Goal: Task Accomplishment & Management: Manage account settings

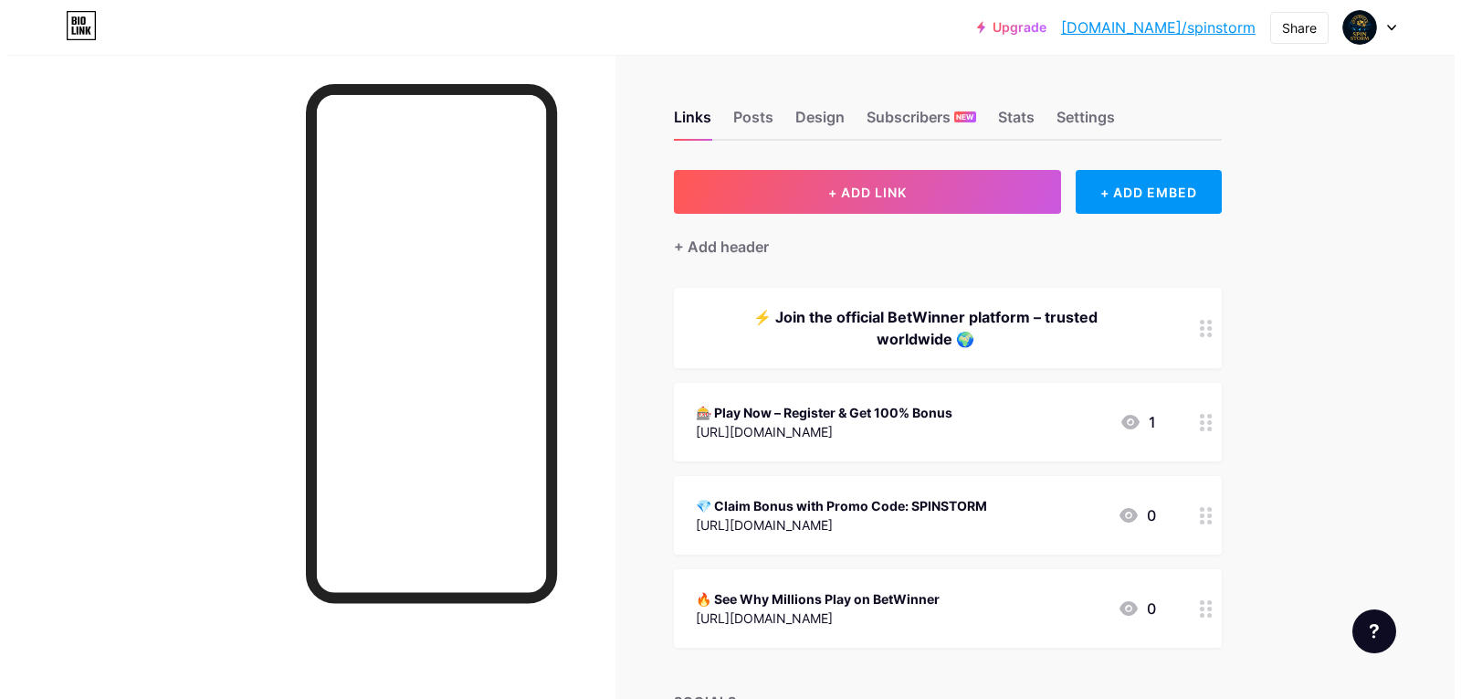
scroll to position [215, 0]
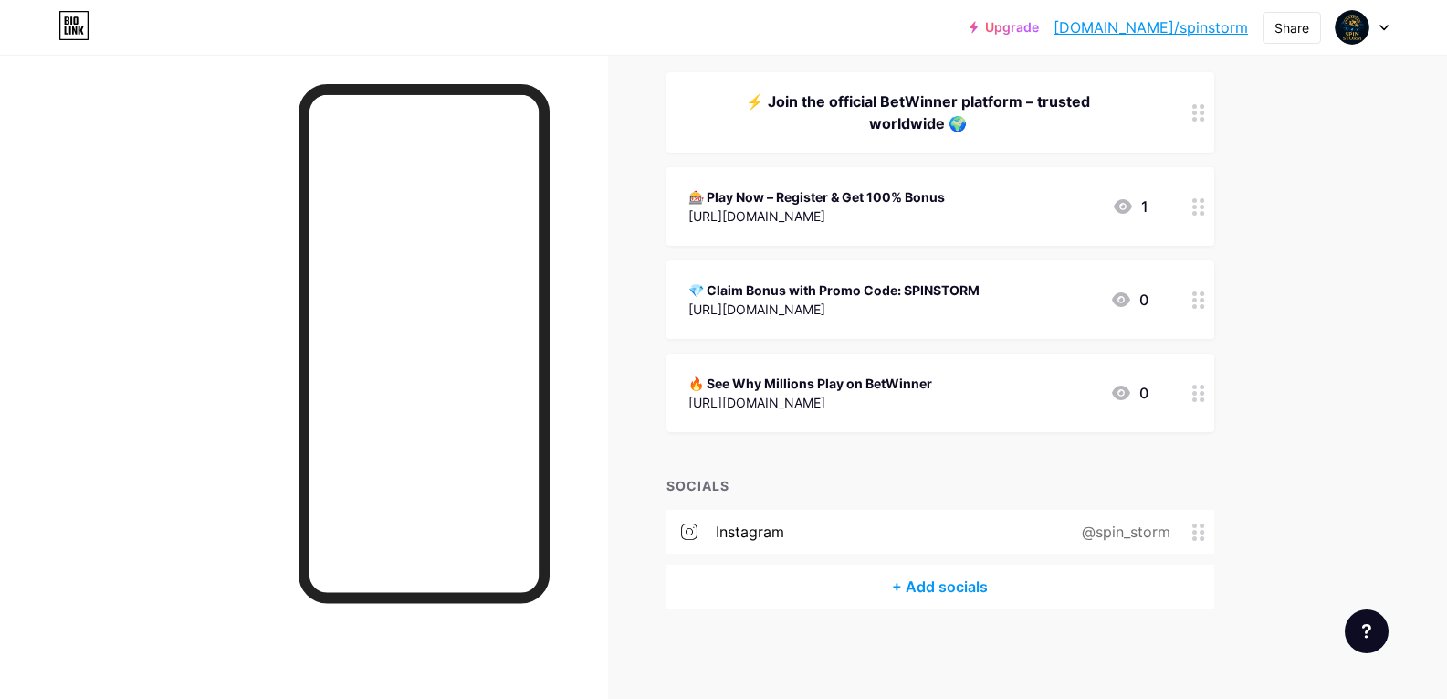
click at [918, 591] on div "+ Add socials" at bounding box center [941, 586] width 548 height 44
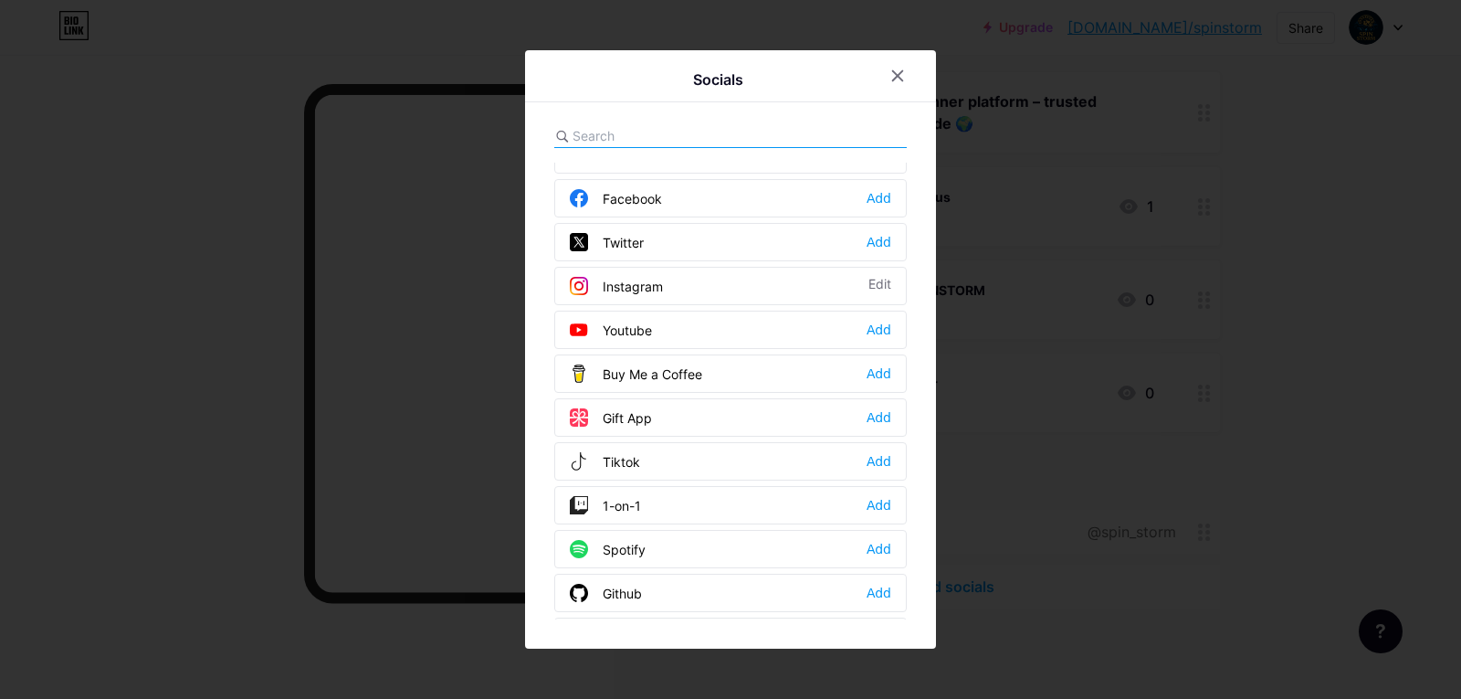
scroll to position [0, 0]
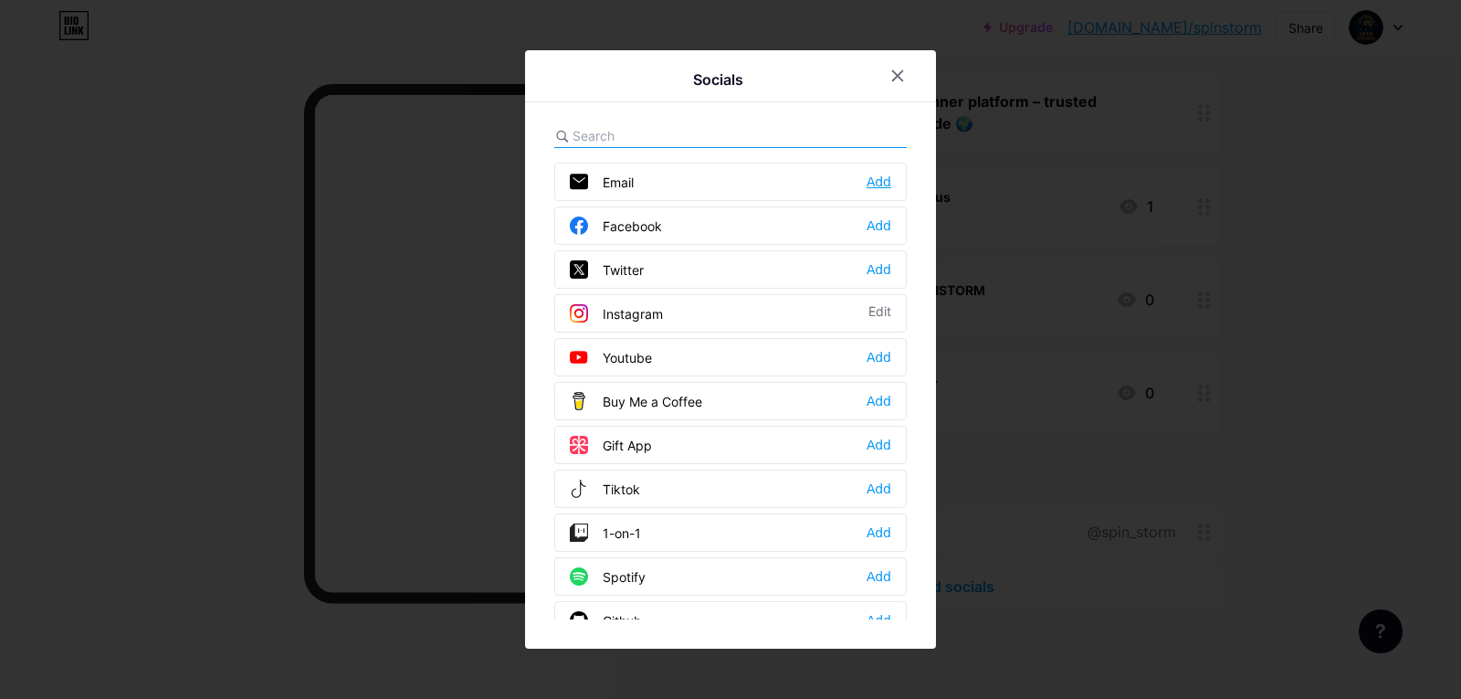
click at [867, 178] on div "Add" at bounding box center [879, 182] width 25 height 18
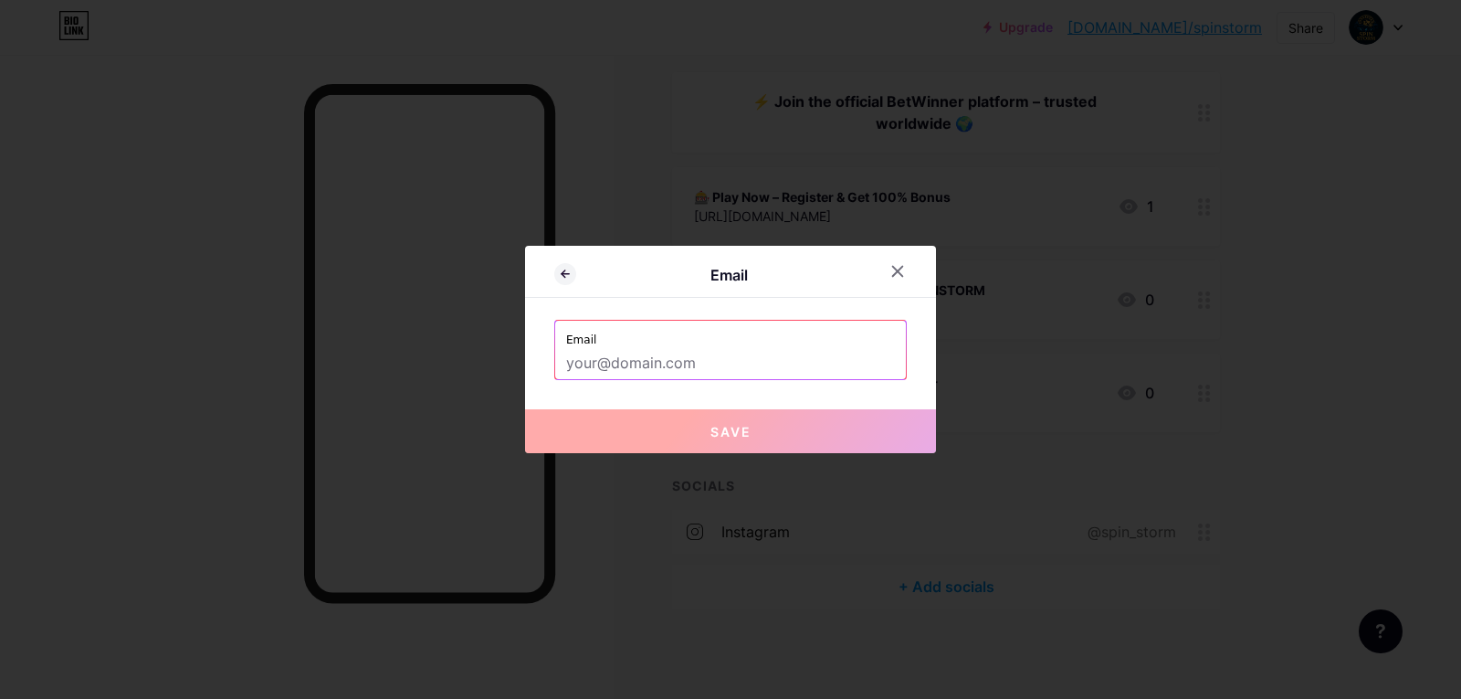
click at [622, 363] on input "text" at bounding box center [730, 363] width 329 height 31
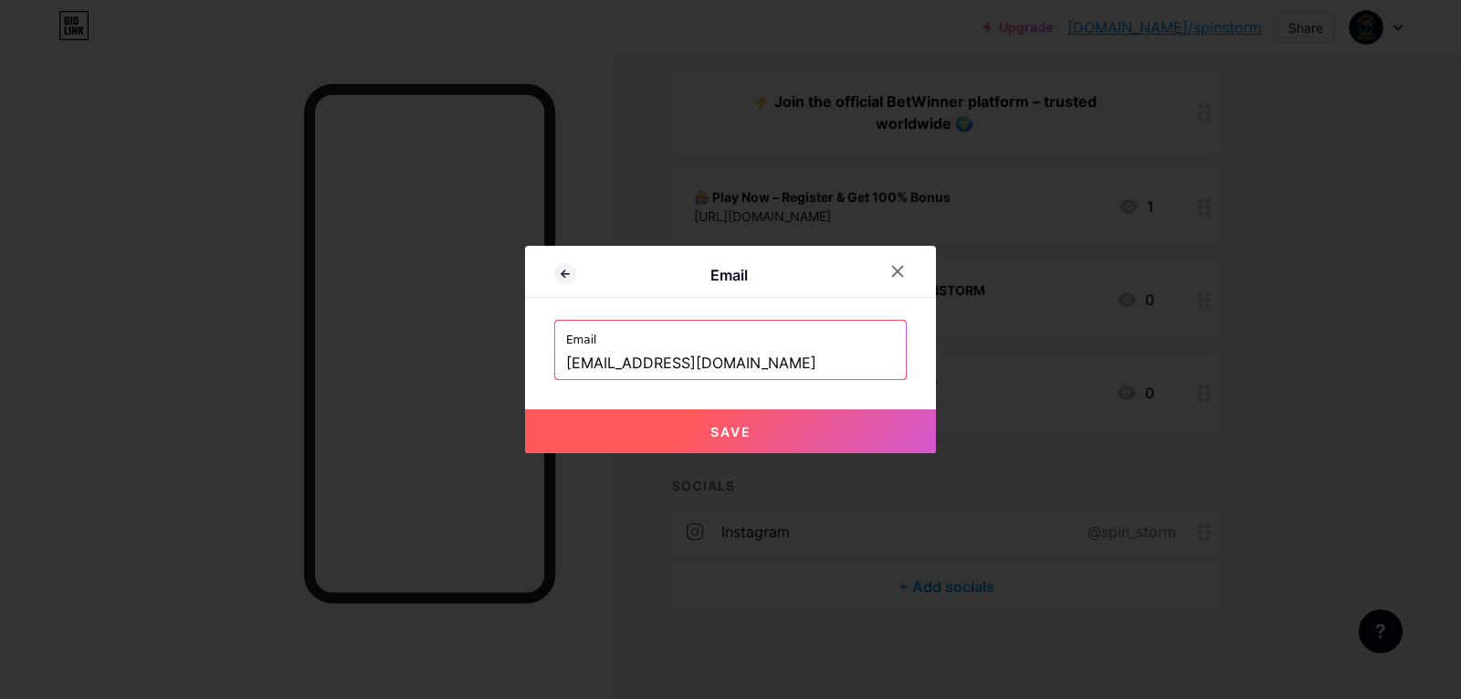
click at [678, 436] on button "Save" at bounding box center [730, 431] width 411 height 44
type input "mailto:[EMAIL_ADDRESS][DOMAIN_NAME]"
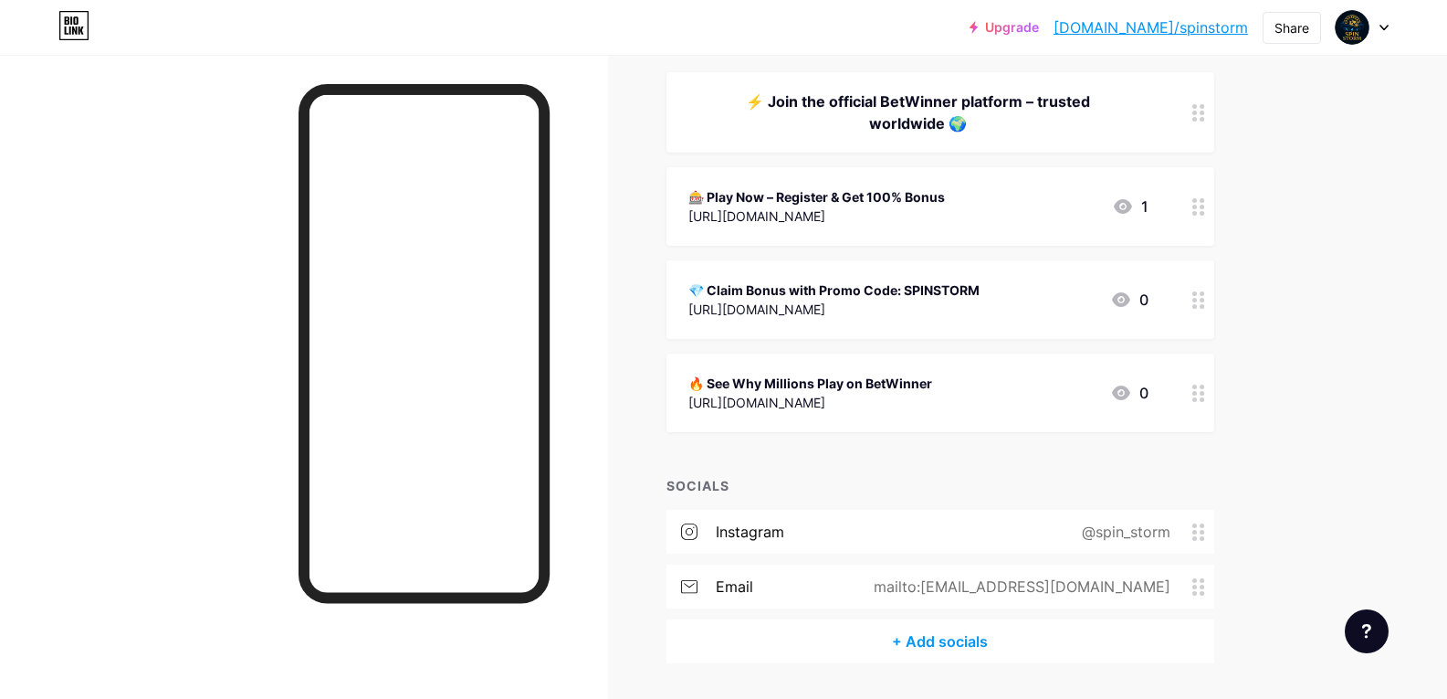
click at [866, 467] on div "+ ADD LINK + ADD EMBED + Add header ⚡ Join the official BetWinner platform – tr…" at bounding box center [941, 308] width 548 height 709
click at [922, 636] on div "+ Add socials" at bounding box center [941, 641] width 548 height 44
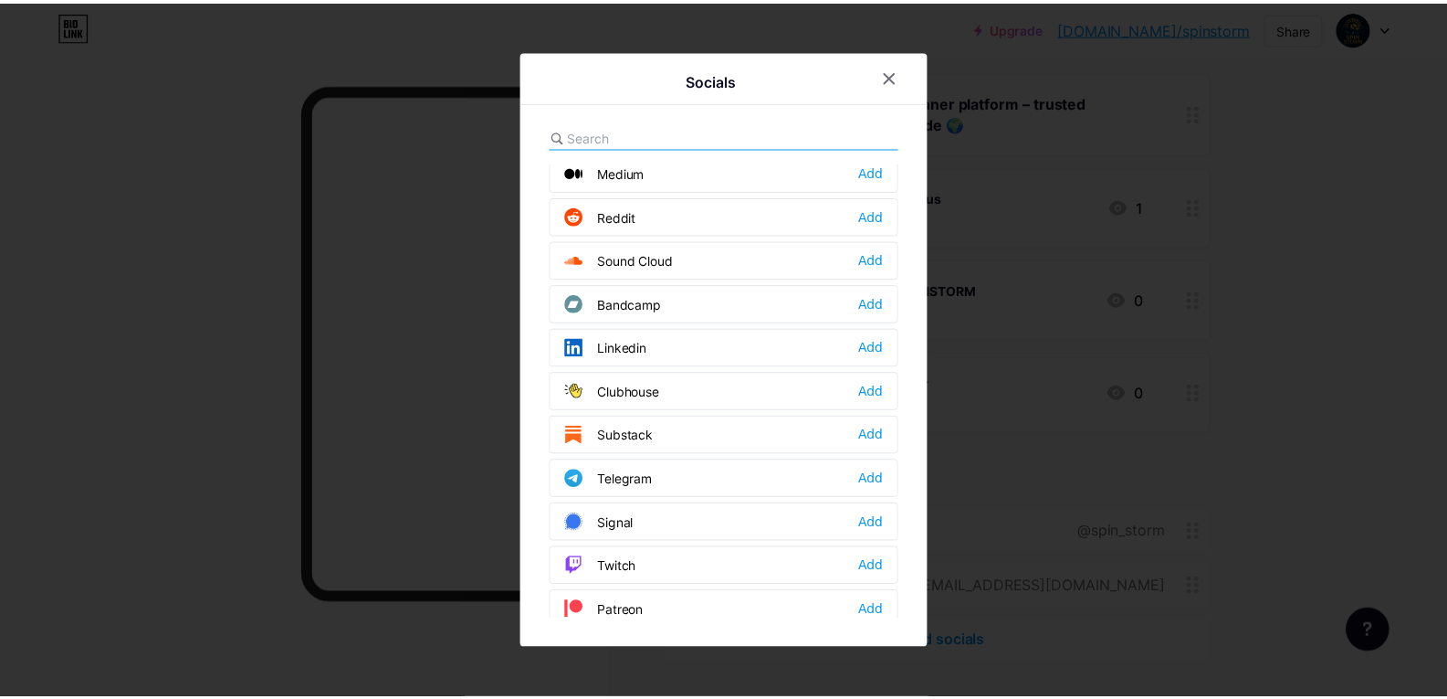
scroll to position [639, 0]
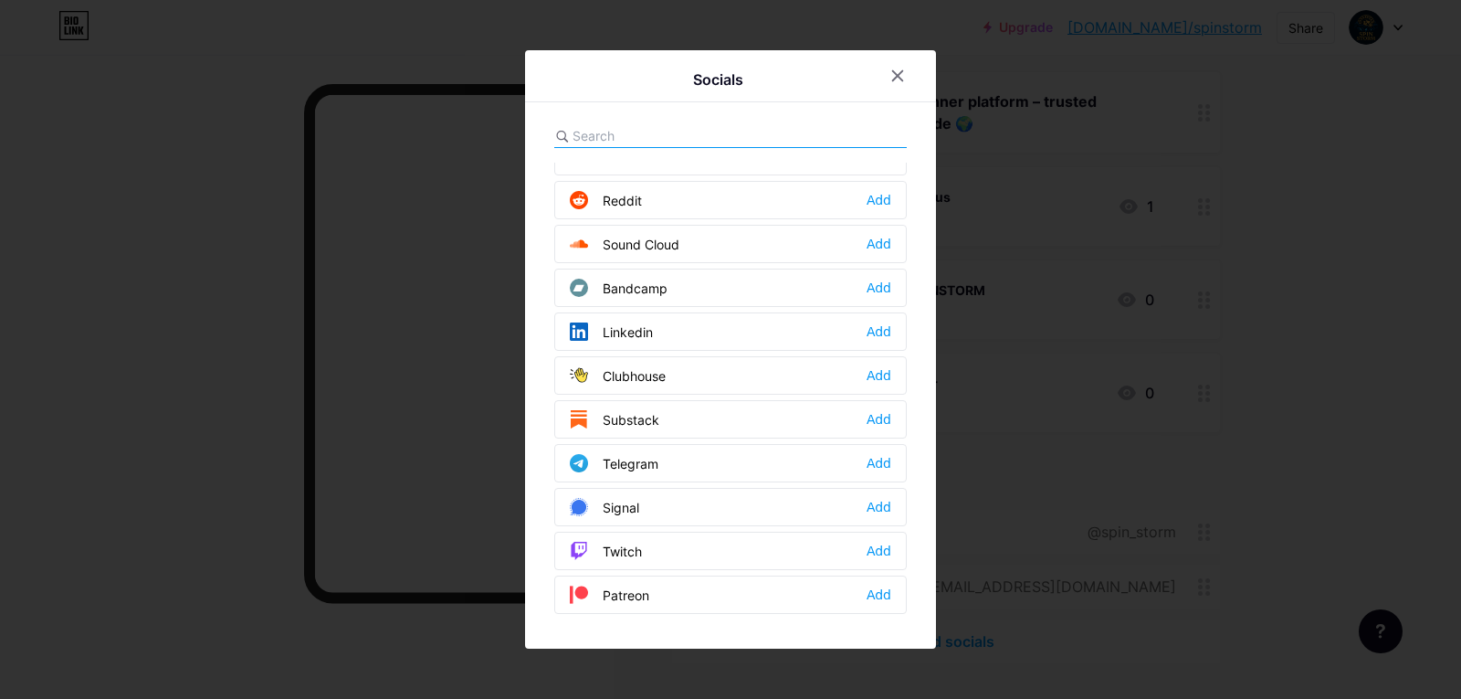
click at [748, 467] on div "Telegram Add" at bounding box center [730, 463] width 352 height 38
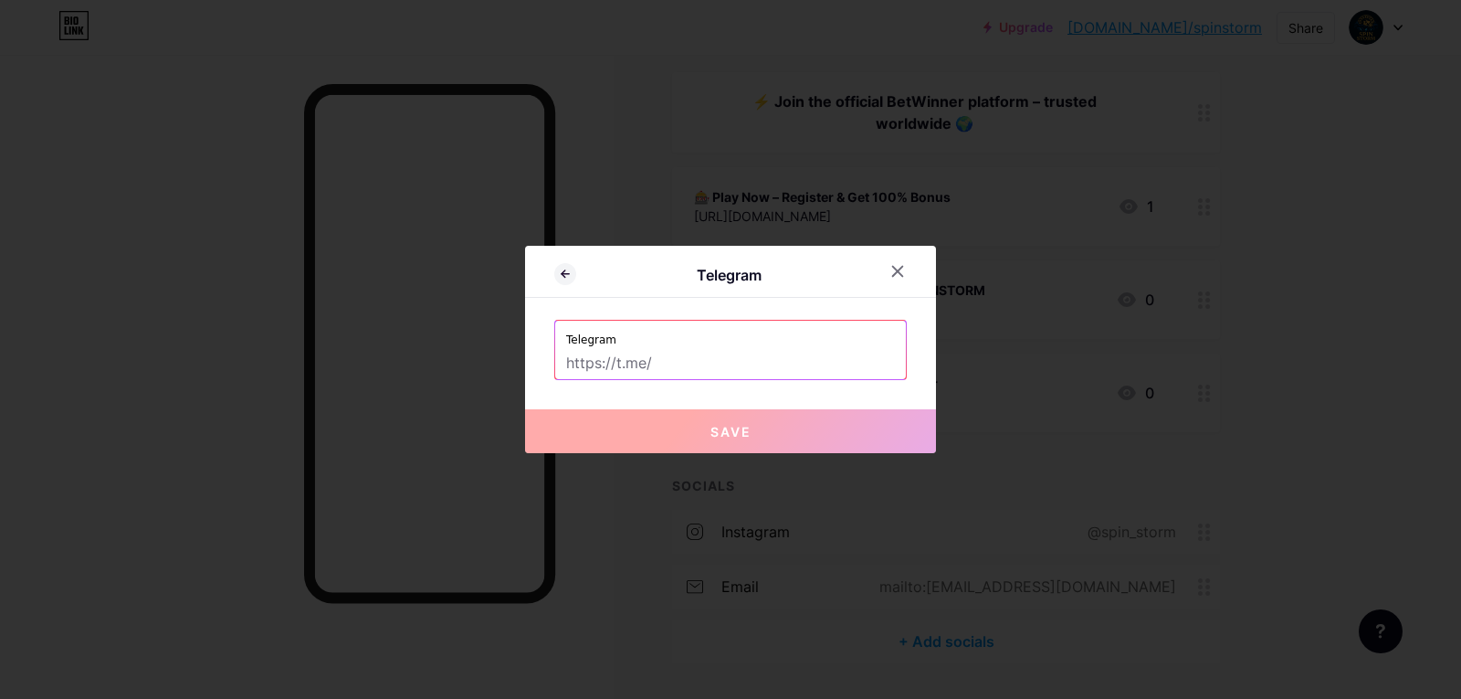
click at [639, 367] on input "text" at bounding box center [730, 363] width 329 height 31
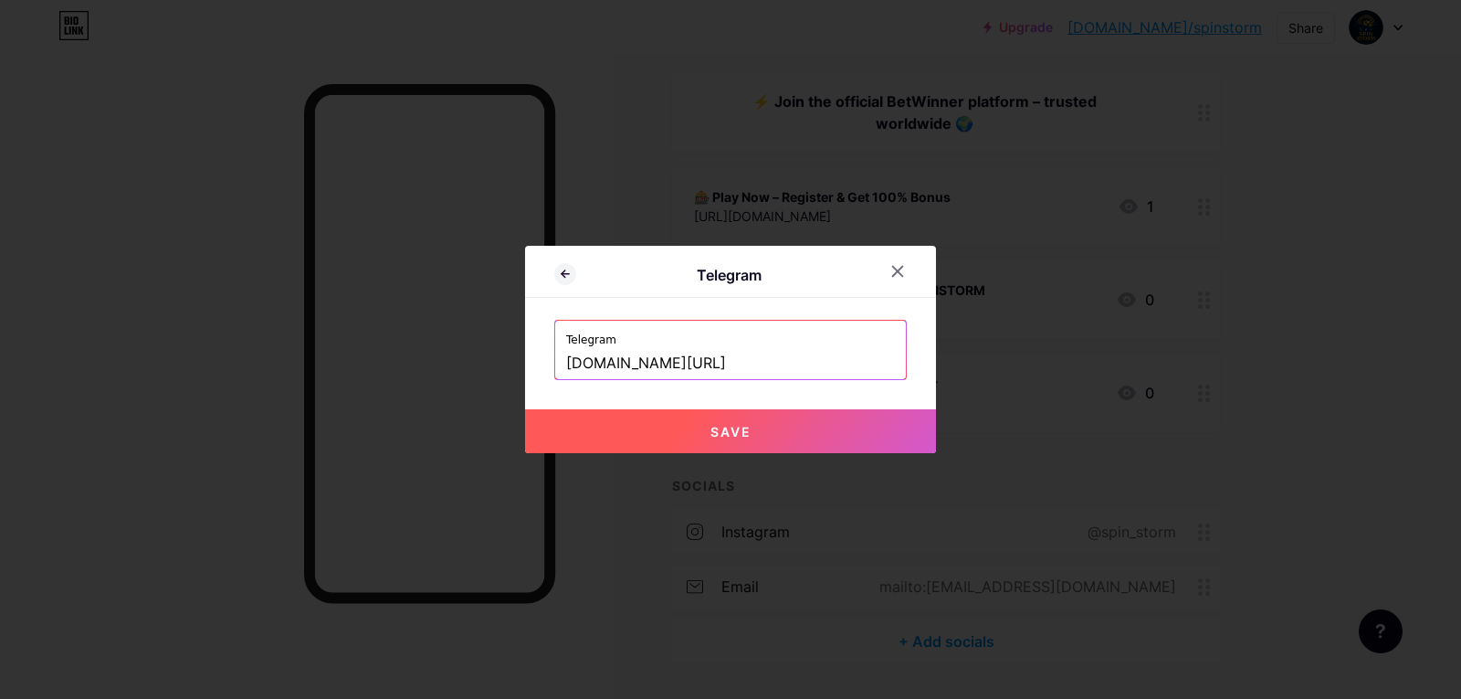
click at [734, 437] on span "Save" at bounding box center [730, 432] width 41 height 16
type input "[URL][DOMAIN_NAME]"
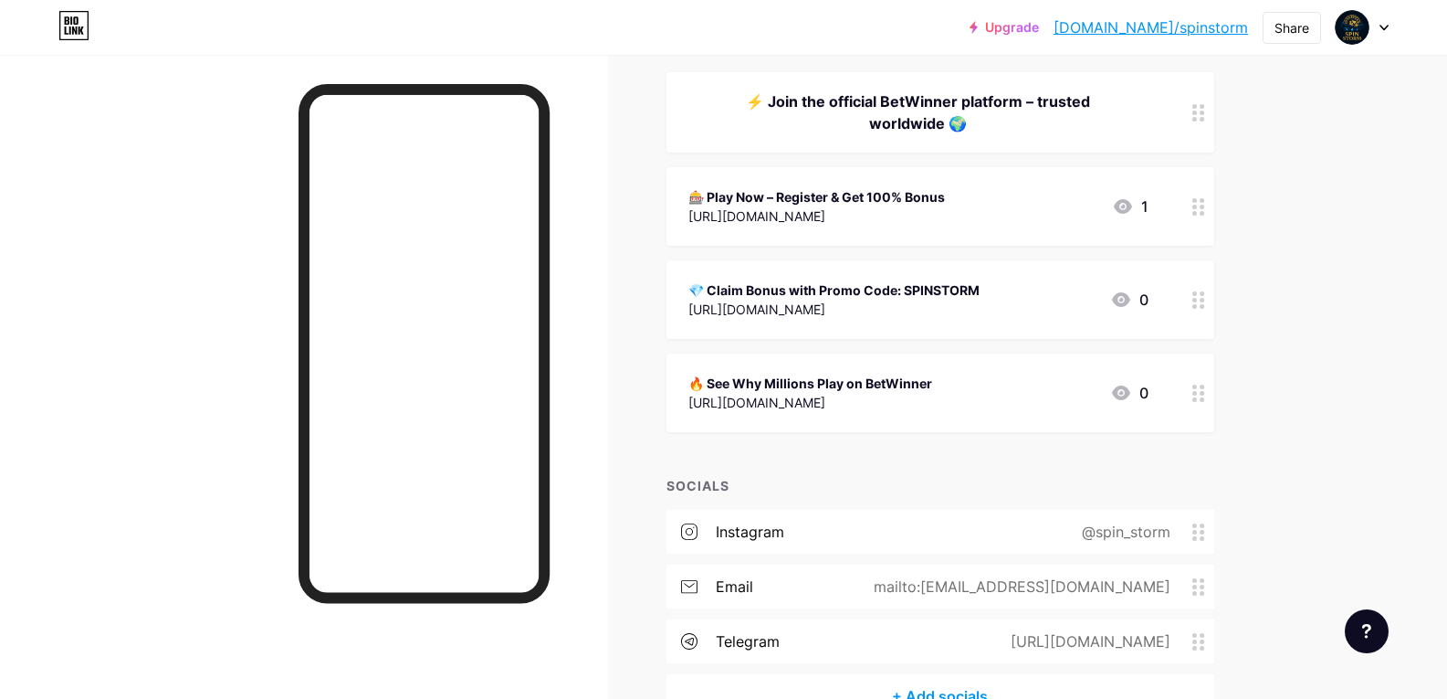
click at [265, 478] on div at bounding box center [304, 404] width 608 height 699
